Goal: Check status: Check status

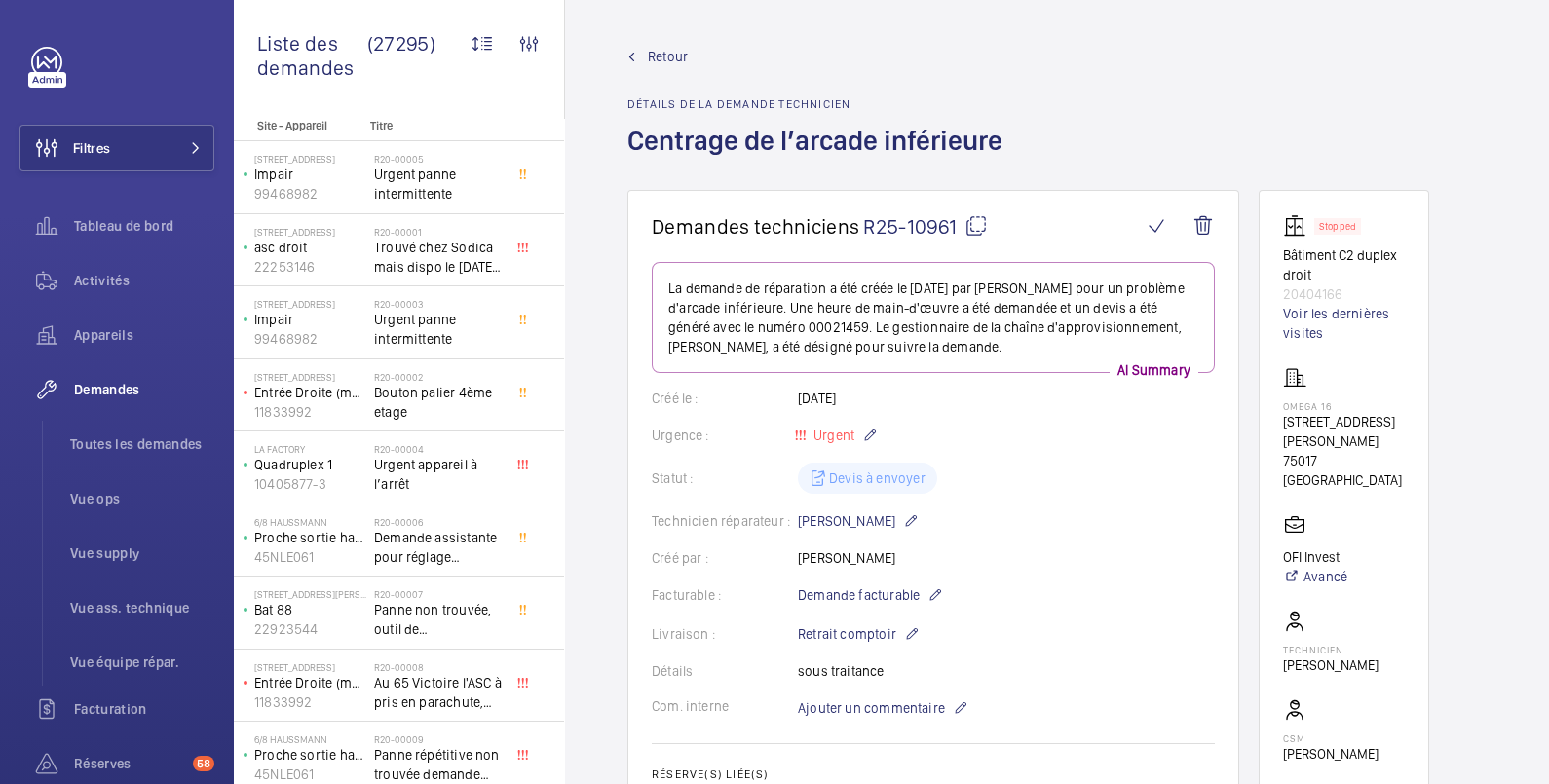
drag, startPoint x: 632, startPoint y: 142, endPoint x: 1016, endPoint y: 136, distance: 384.0
click at [1016, 136] on div "Retour Détails de la demande technicien Centrage de l’arcade inférieure" at bounding box center [1057, 119] width 859 height 144
copy h1 "Centrage de l’arcade inférieure"
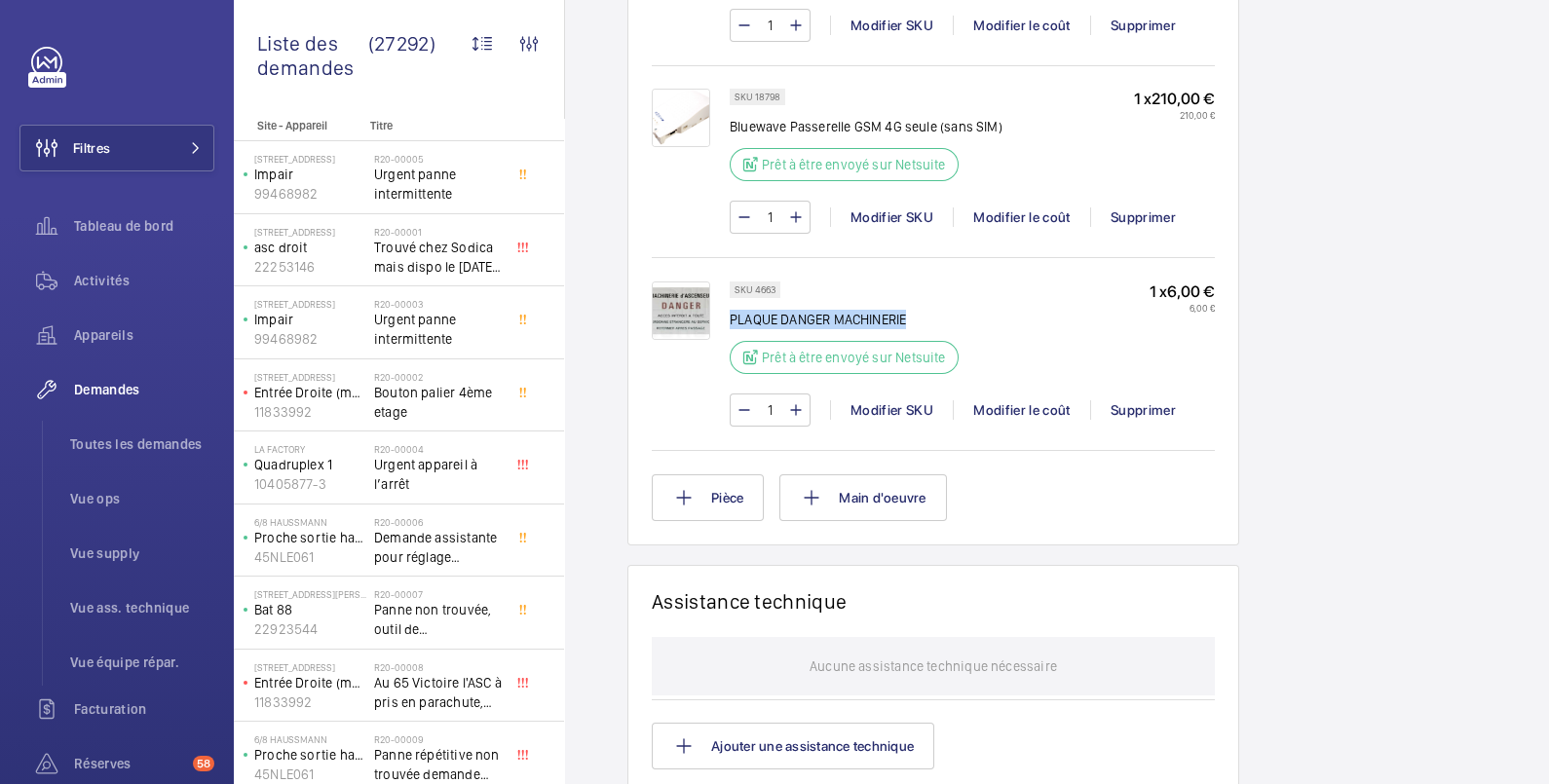
scroll to position [480, 0]
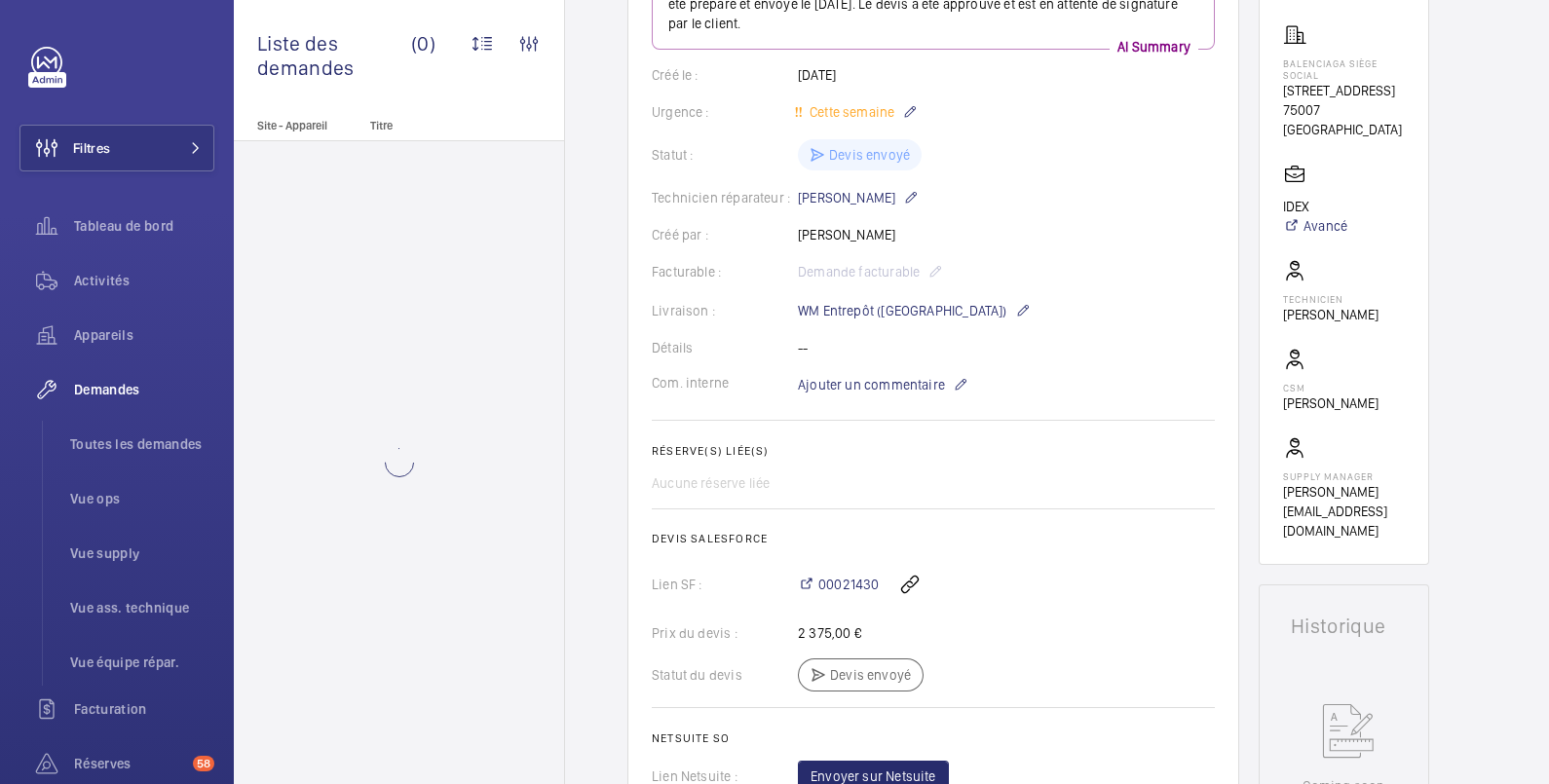
scroll to position [324, 0]
